Goal: Connect with others: Establish contact or relationships with other users

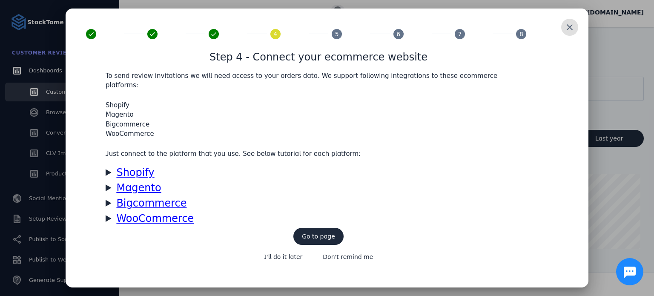
click at [570, 32] on span at bounding box center [569, 27] width 20 height 20
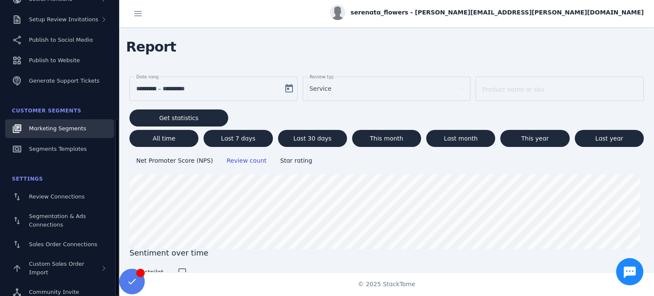
scroll to position [199, 0]
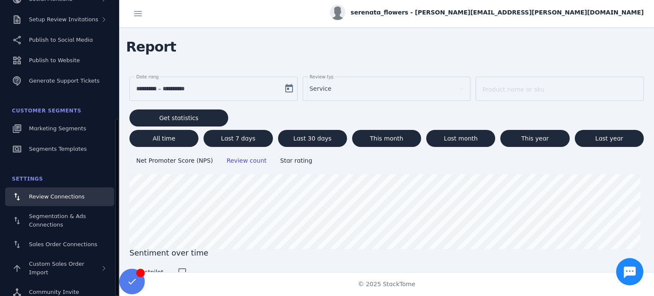
click at [80, 197] on link "Review Connections" at bounding box center [59, 196] width 109 height 19
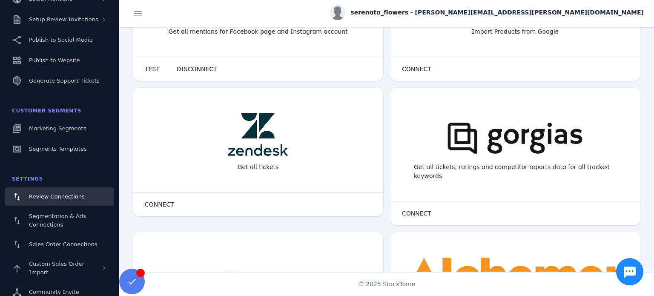
scroll to position [497, 0]
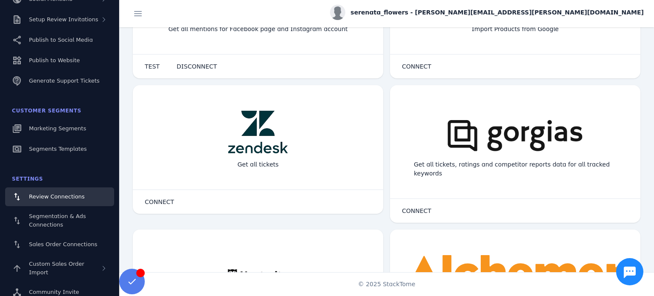
click at [254, 161] on div "Get all tickets" at bounding box center [258, 164] width 55 height 23
click at [166, 203] on span "CONNECT" at bounding box center [159, 202] width 29 height 6
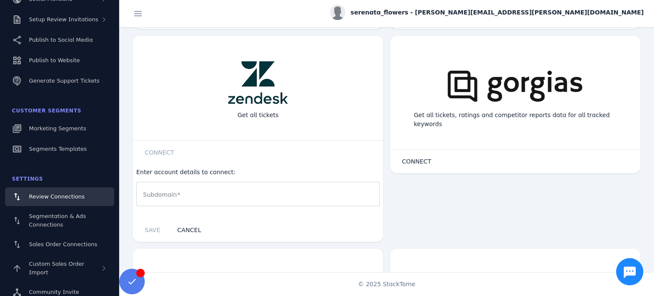
scroll to position [546, 0]
